Goal: Find specific page/section: Find specific page/section

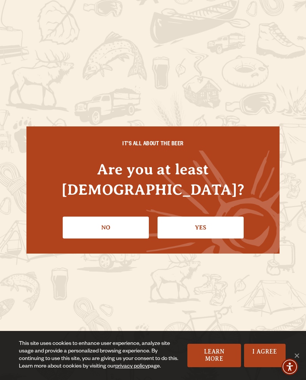
click at [210, 219] on link "Yes" at bounding box center [200, 228] width 86 height 22
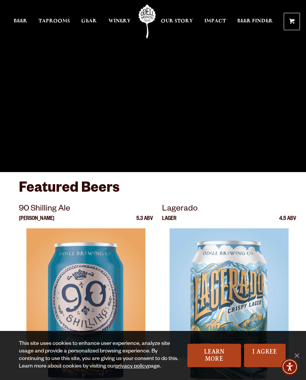
click at [55, 21] on span "Taprooms" at bounding box center [54, 21] width 31 height 6
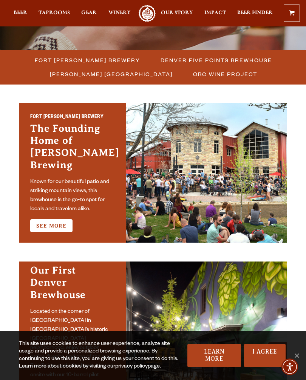
scroll to position [195, 0]
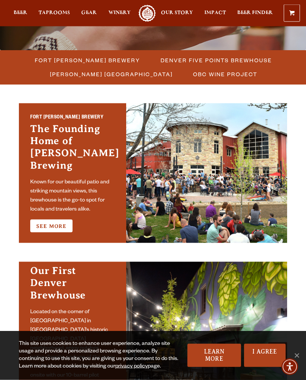
click at [84, 59] on span "Fort [PERSON_NAME] Brewery" at bounding box center [87, 60] width 105 height 11
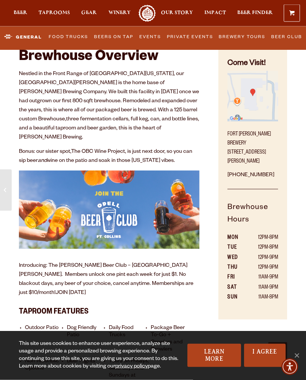
scroll to position [188, 0]
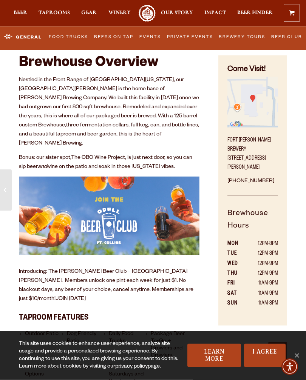
click at [148, 36] on link "Events" at bounding box center [150, 37] width 26 height 16
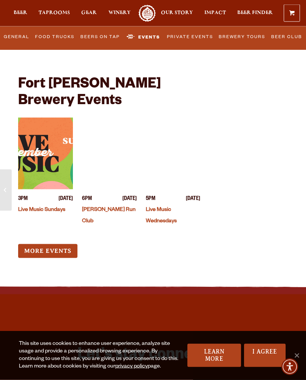
scroll to position [3677, 0]
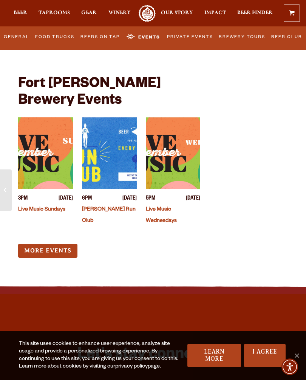
click at [41, 244] on link "More Events" at bounding box center [47, 251] width 59 height 14
click at [40, 244] on link "More Events" at bounding box center [47, 251] width 59 height 14
